Goal: Task Accomplishment & Management: Use online tool/utility

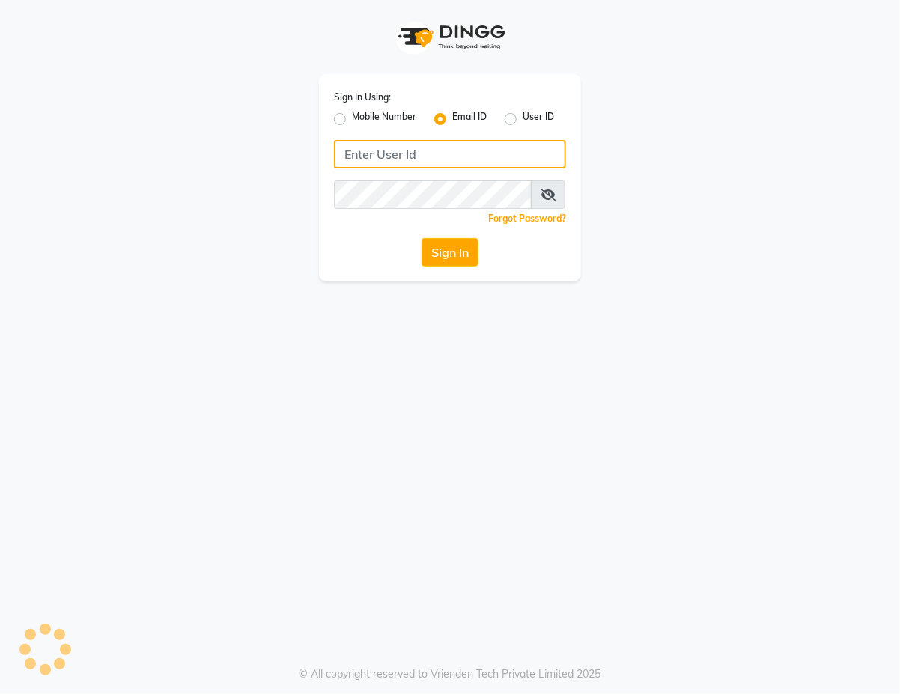
type input "[EMAIL_ADDRESS][DOMAIN_NAME]"
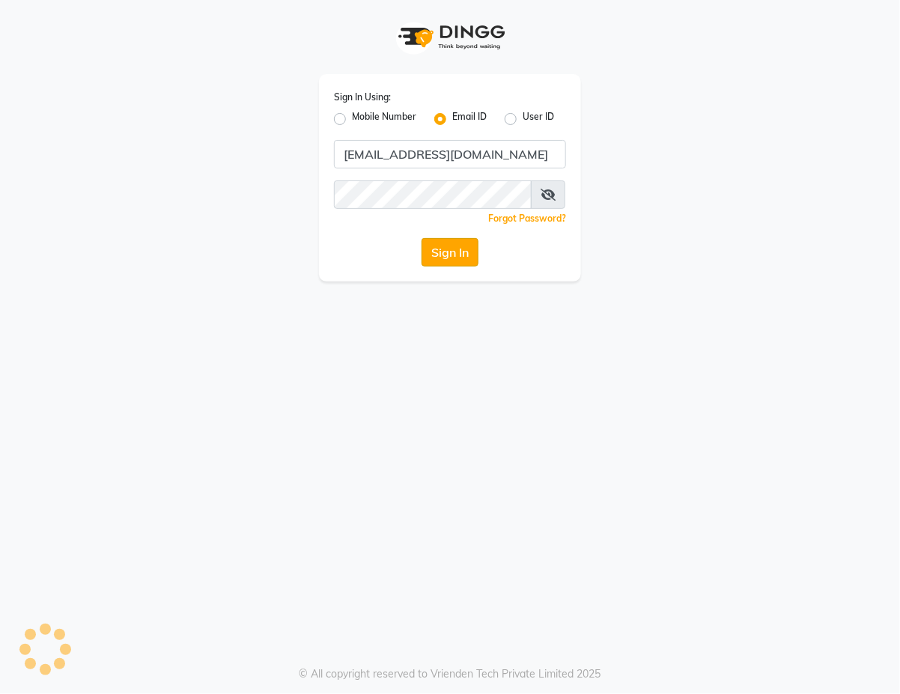
click at [451, 255] on button "Sign In" at bounding box center [450, 252] width 57 height 28
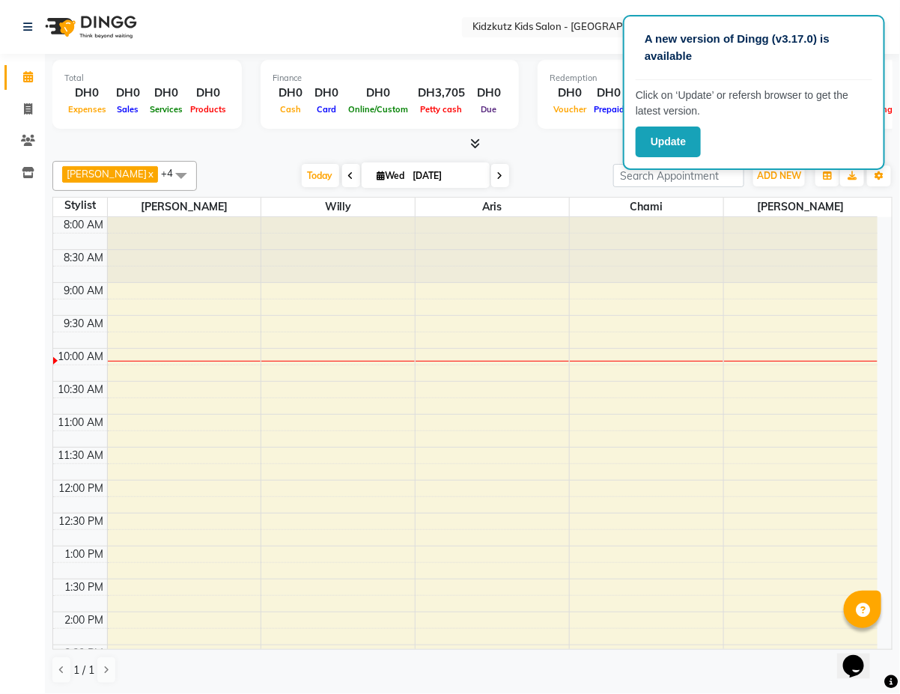
click at [5, 218] on div "Calendar Invoice Clients Inventory Completed InProgress Upcoming Dropped Tentat…" at bounding box center [101, 357] width 202 height 629
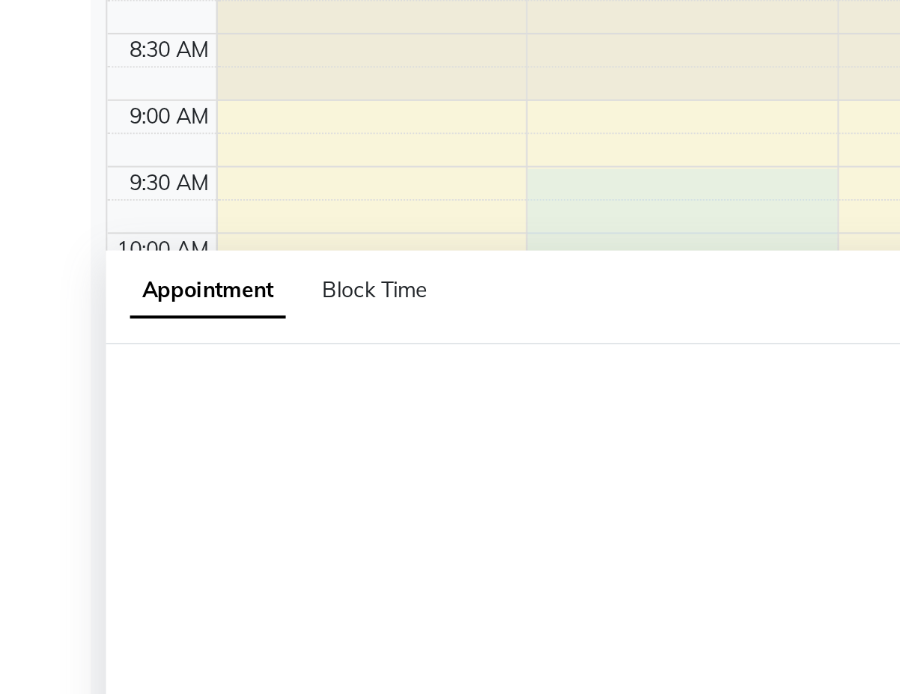
select select "84879"
select select "570"
select select "tentative"
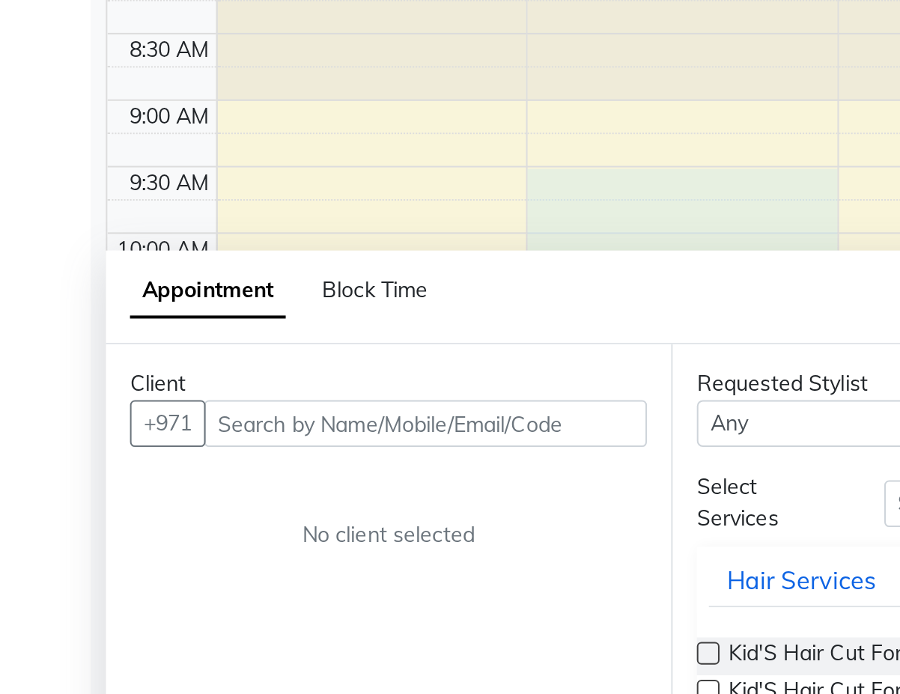
click at [30, 234] on div "Calendar Invoice Clients Inventory Completed InProgress Upcoming Dropped Tentat…" at bounding box center [101, 357] width 202 height 629
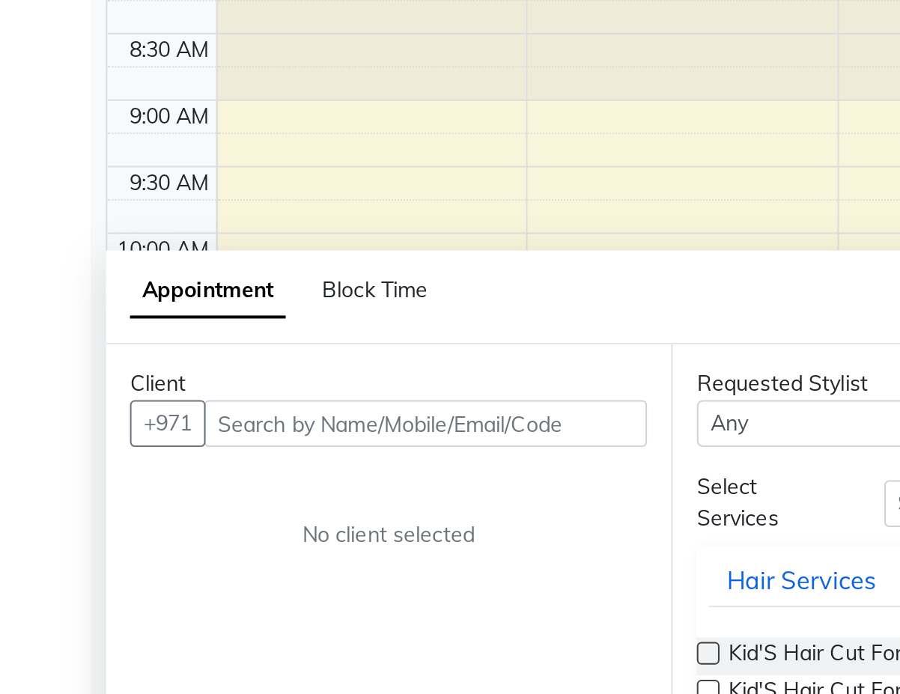
click at [24, 234] on div "Calendar Invoice Clients Inventory Completed InProgress Upcoming Dropped Tentat…" at bounding box center [101, 357] width 202 height 629
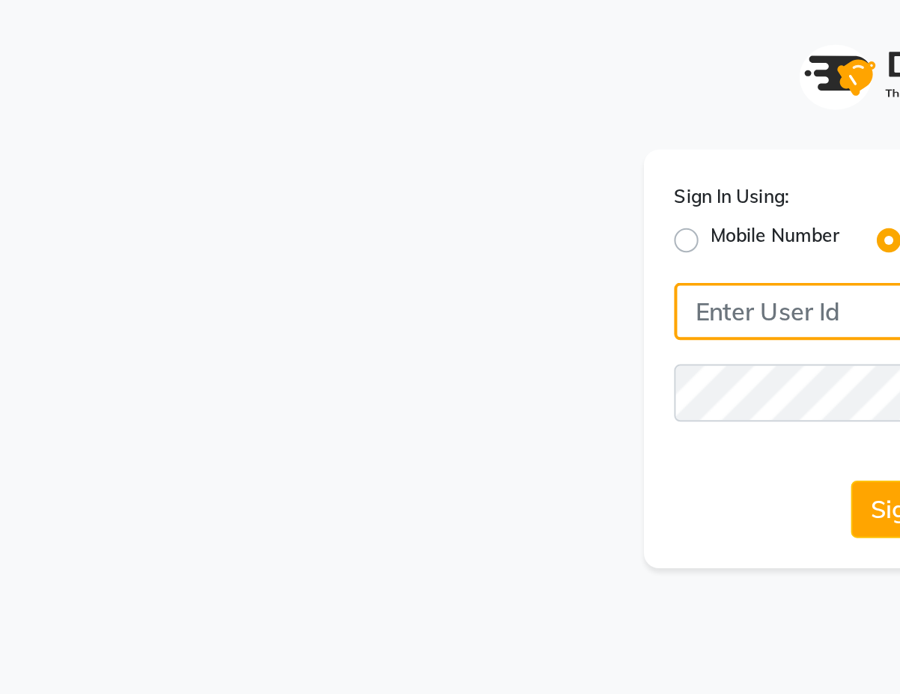
type input "[EMAIL_ADDRESS][DOMAIN_NAME]"
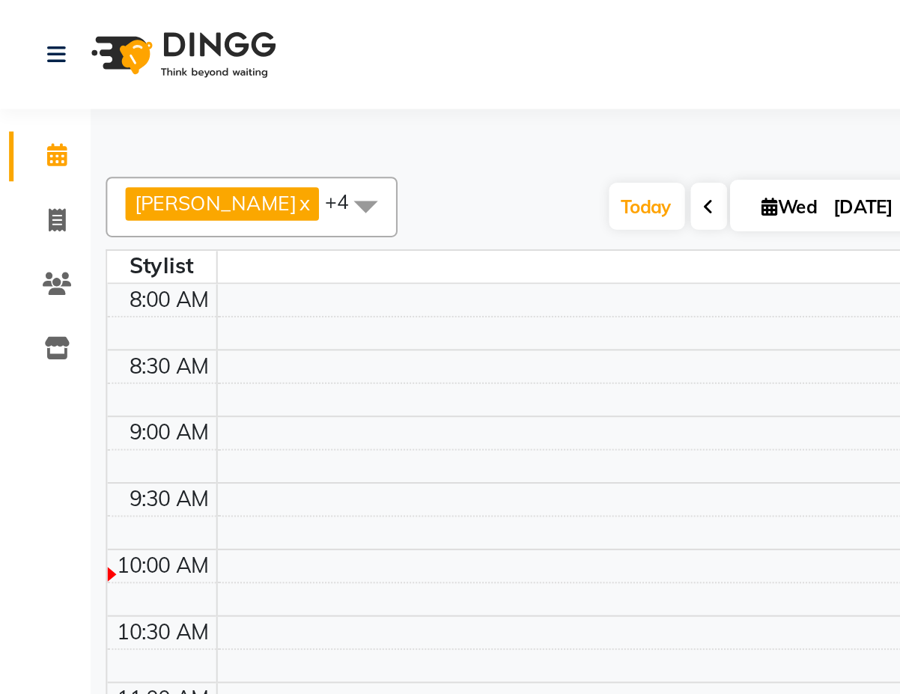
select select "en"
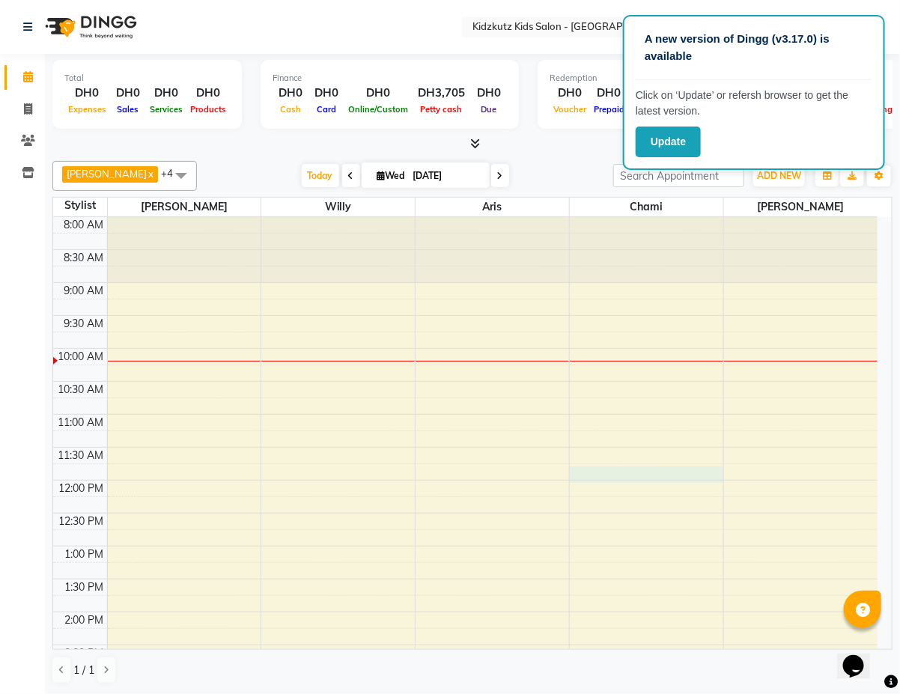
select select "85716"
select select "tentative"
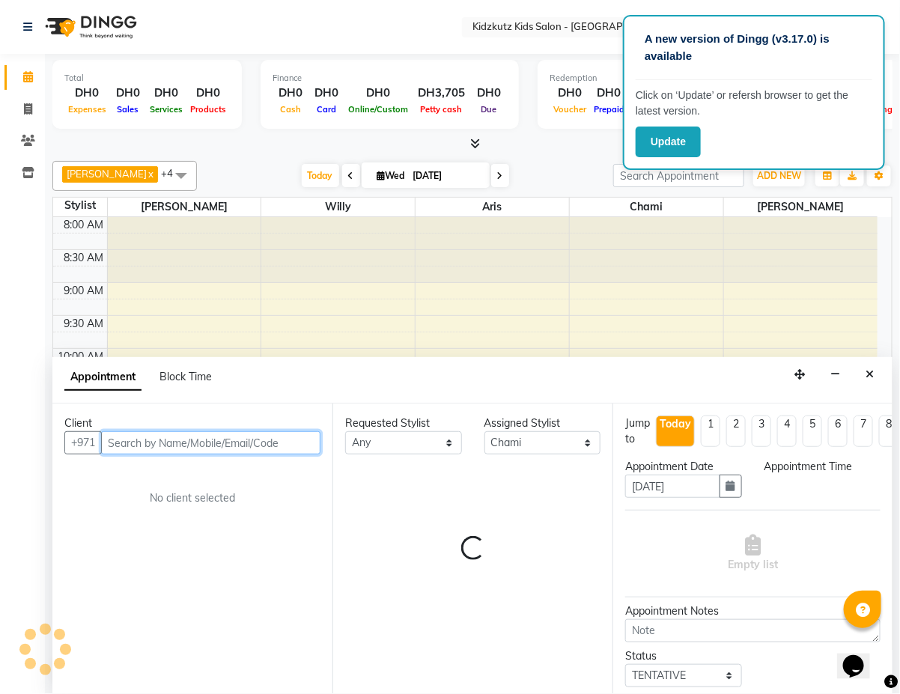
select select "705"
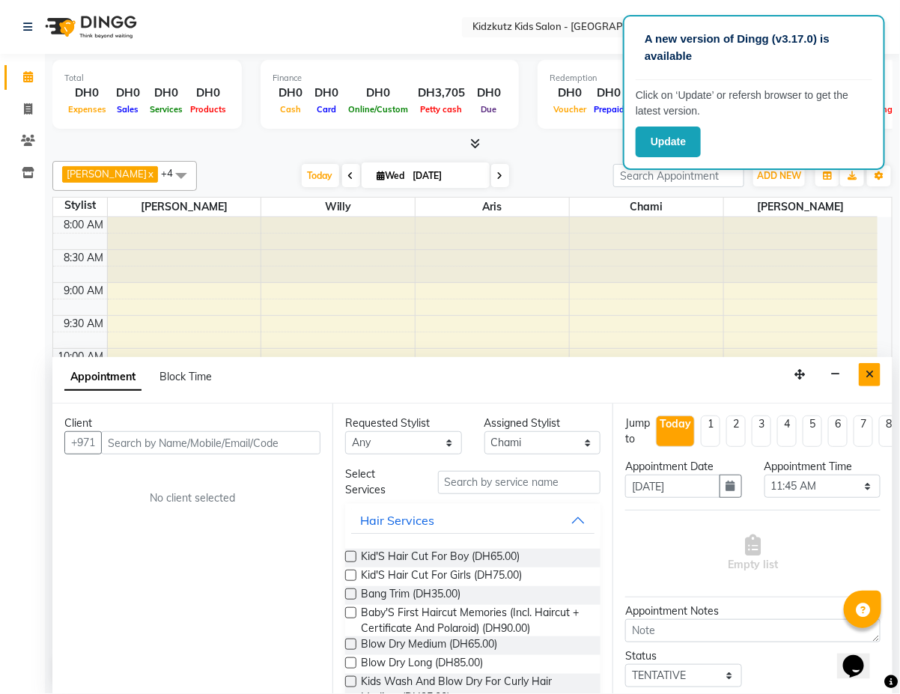
click at [870, 375] on icon "Close" at bounding box center [870, 374] width 8 height 10
